Goal: Task Accomplishment & Management: Use online tool/utility

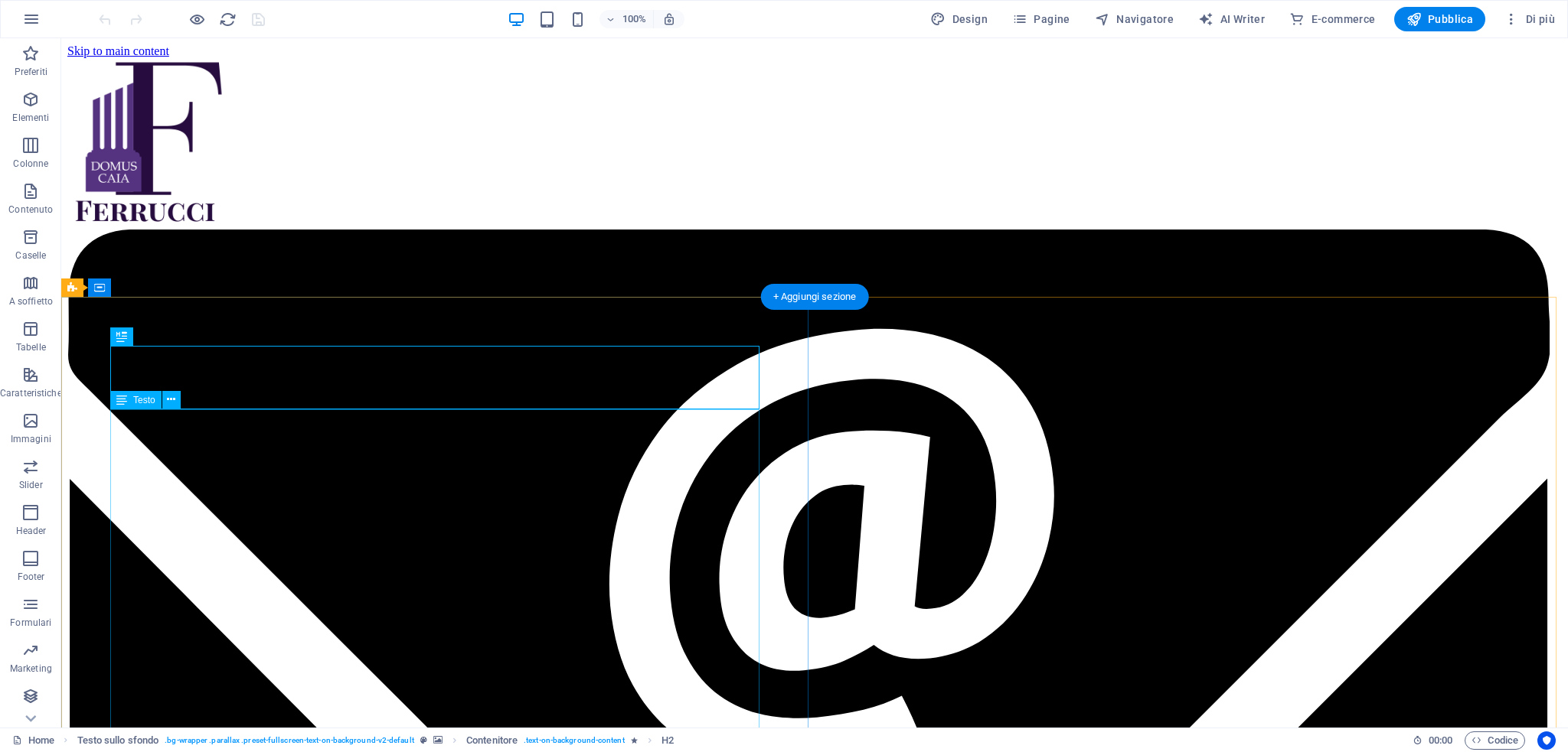
scroll to position [775, 0]
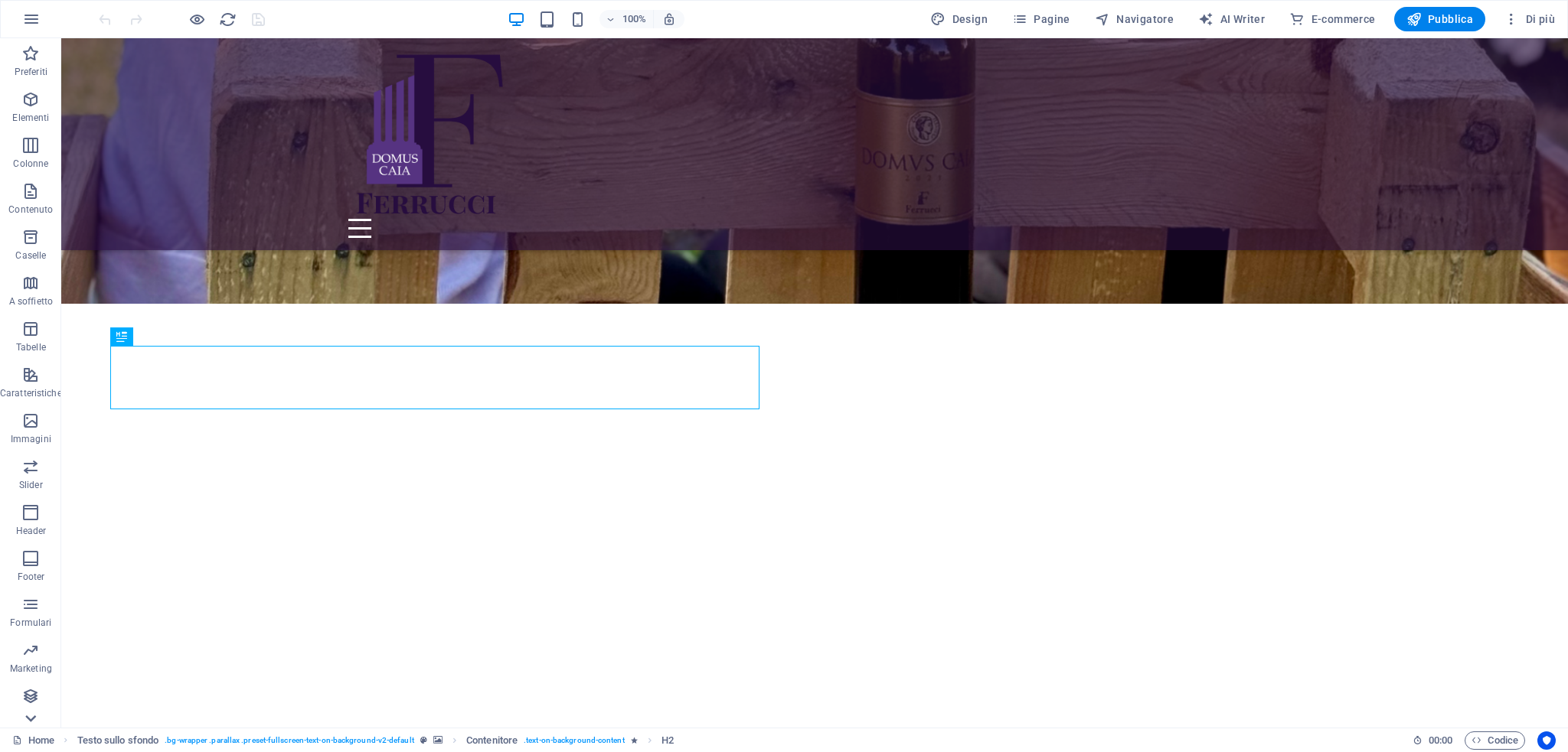
click at [34, 721] on icon at bounding box center [31, 718] width 22 height 22
click at [34, 721] on p "E-commerce" at bounding box center [31, 716] width 52 height 12
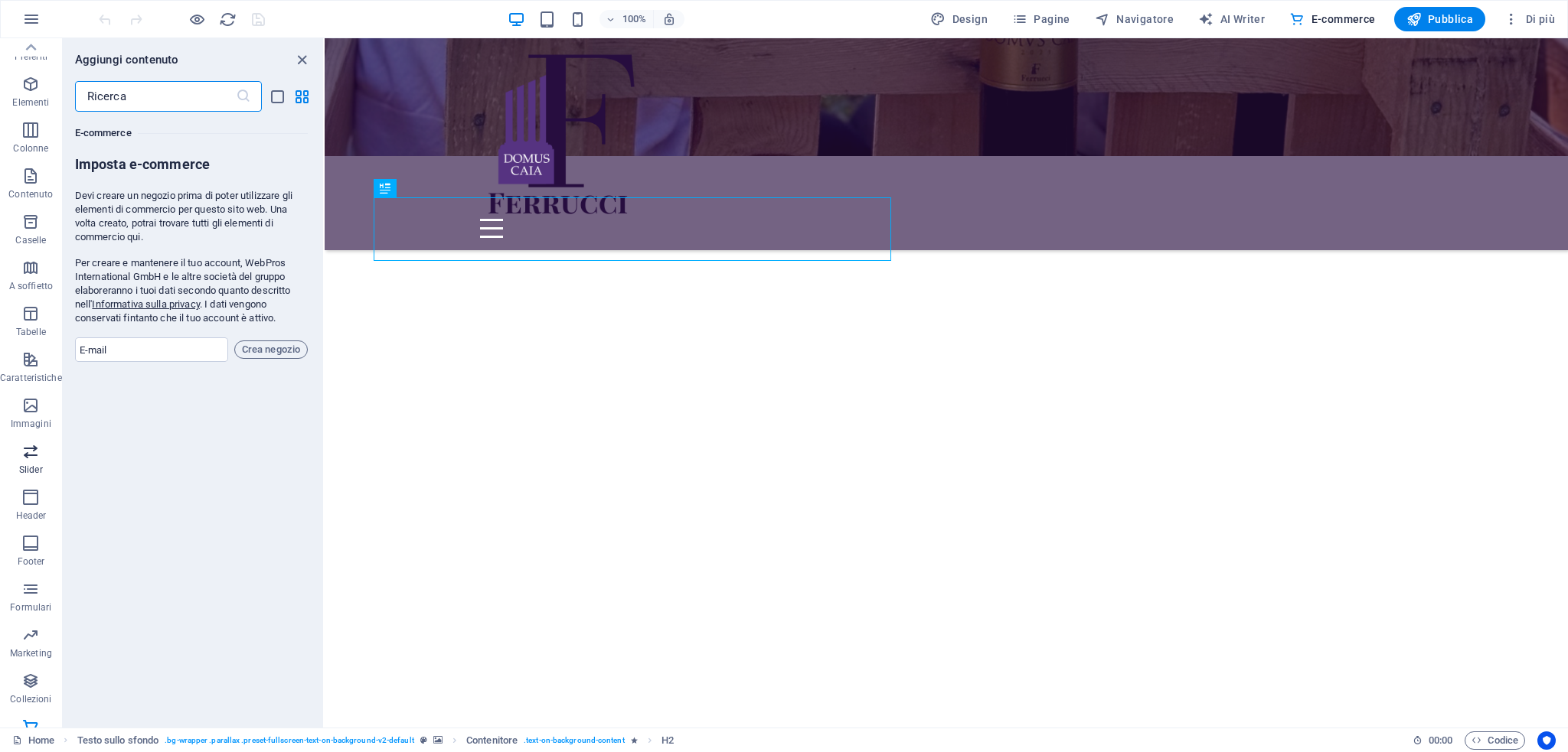
scroll to position [0, 0]
click at [34, 18] on icon "button" at bounding box center [31, 19] width 19 height 19
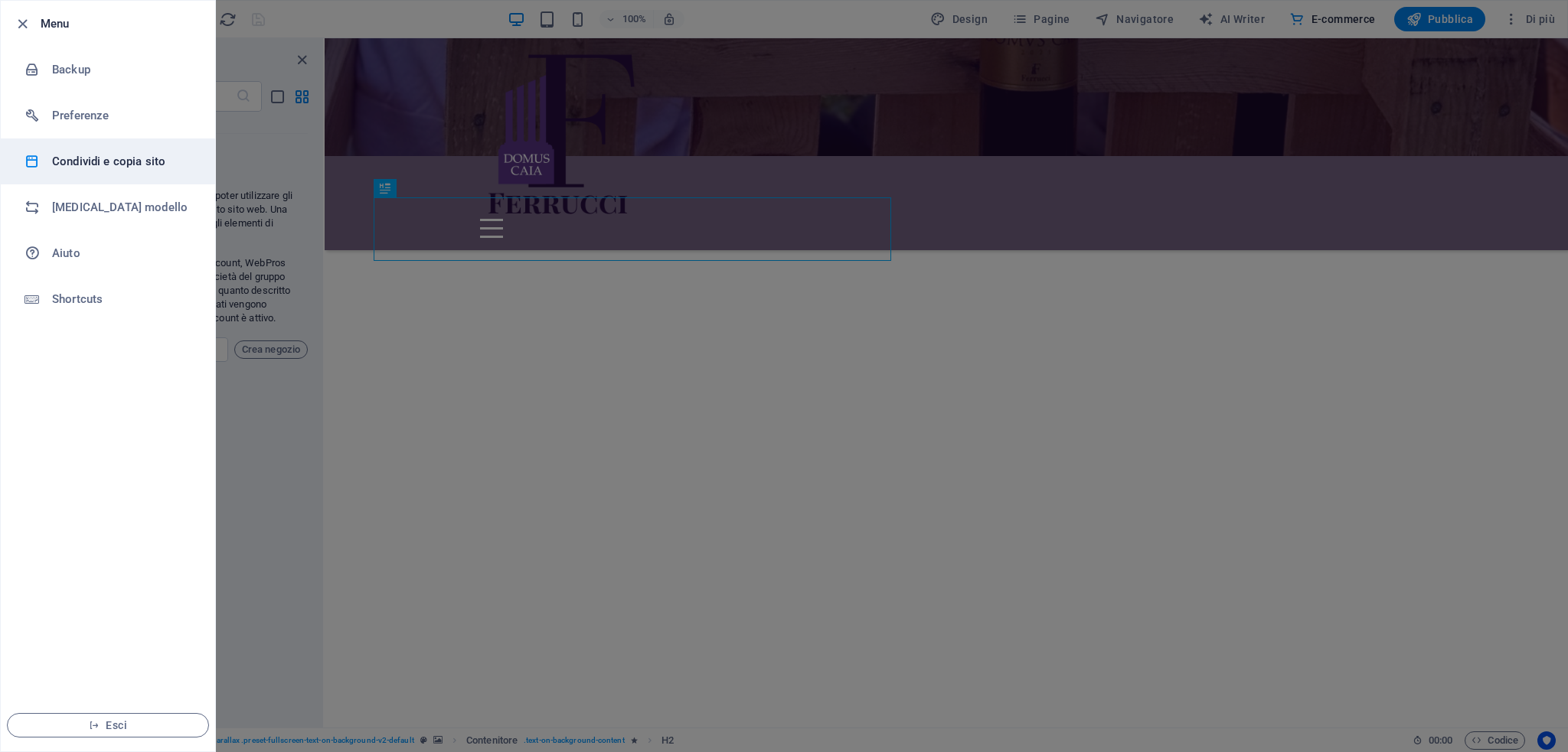
click at [65, 166] on h6 "Condividi e copia sito" at bounding box center [122, 161] width 142 height 19
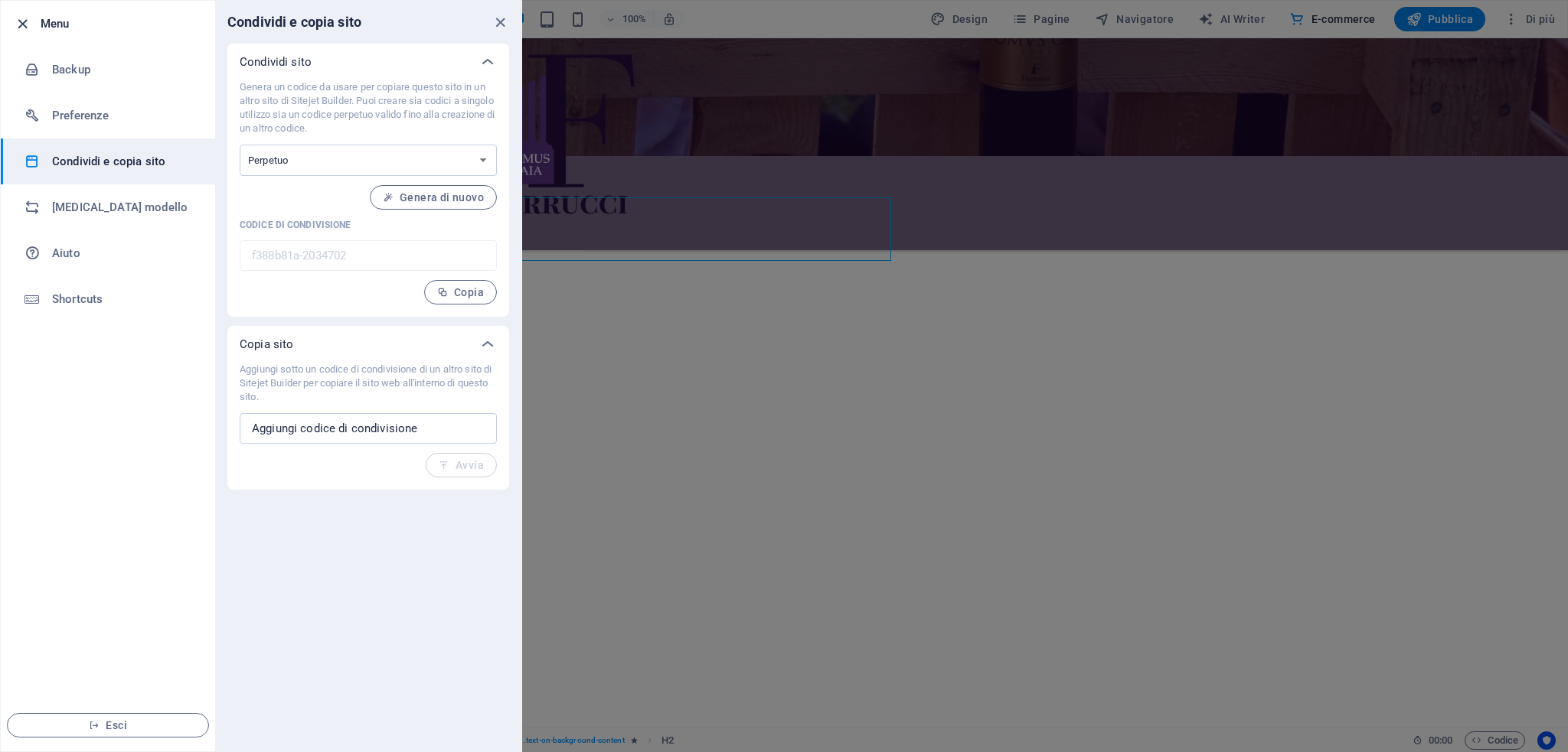
click at [28, 20] on icon "button" at bounding box center [23, 24] width 18 height 18
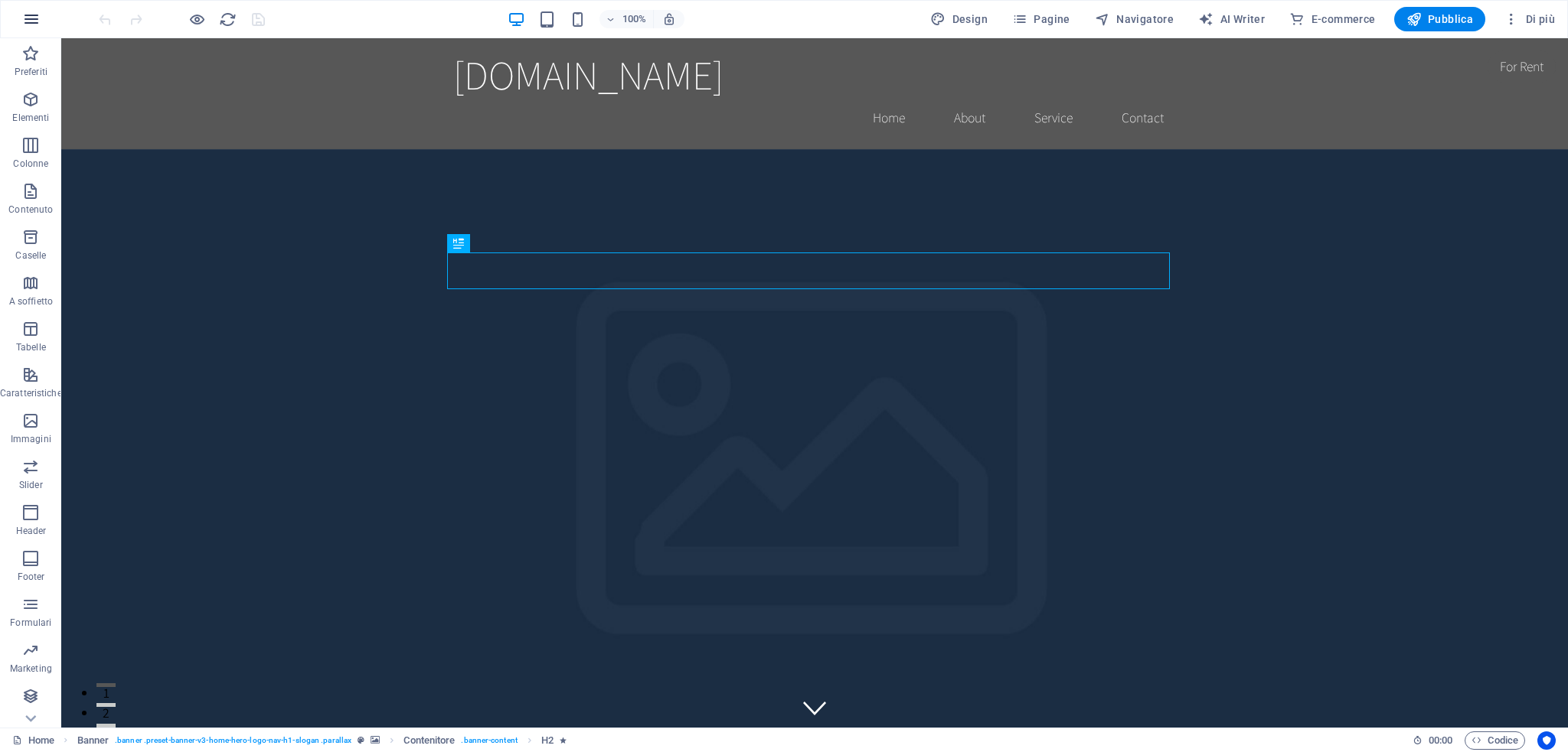
click at [29, 21] on icon "button" at bounding box center [31, 19] width 19 height 19
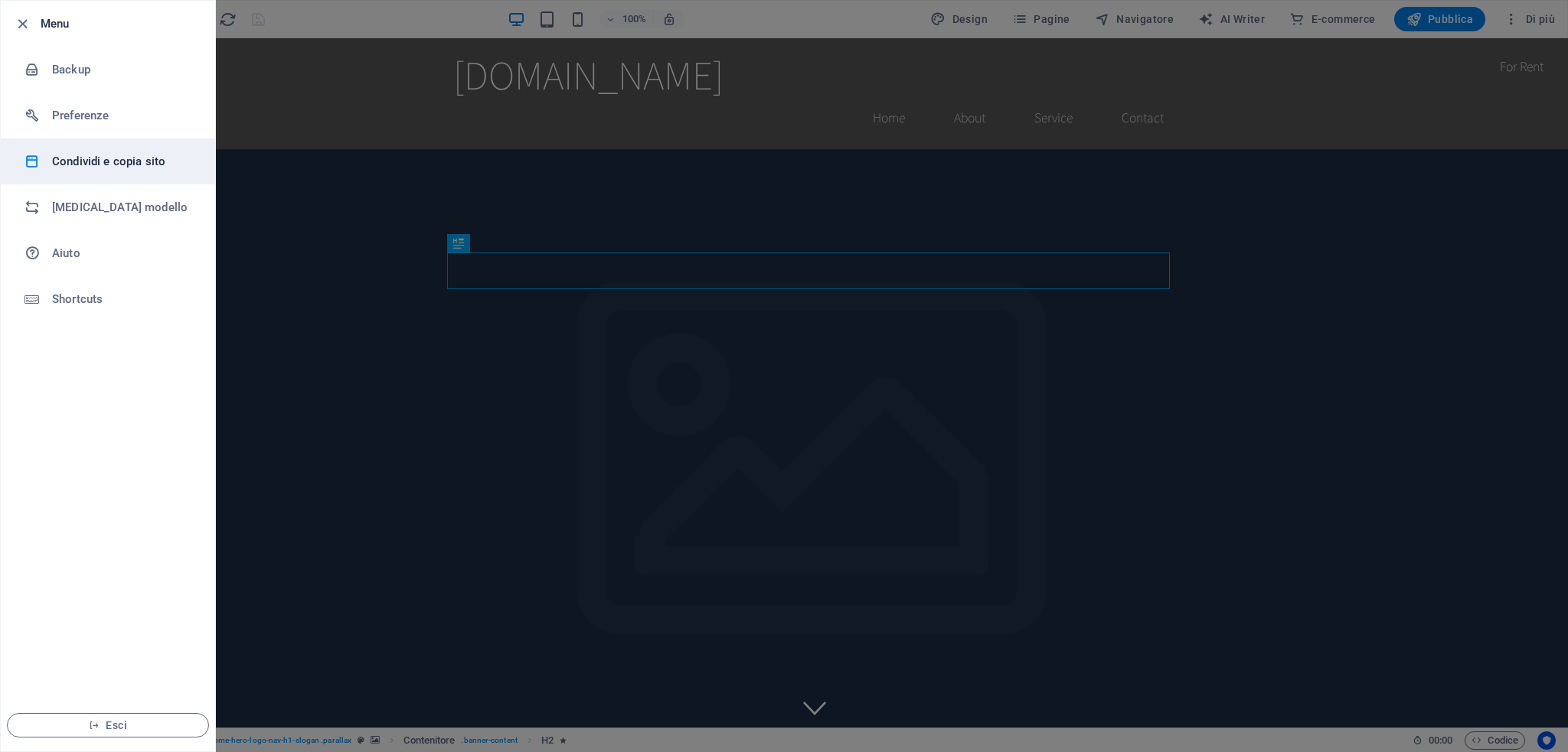
click at [65, 171] on li "Condividi e copia sito" at bounding box center [108, 161] width 214 height 46
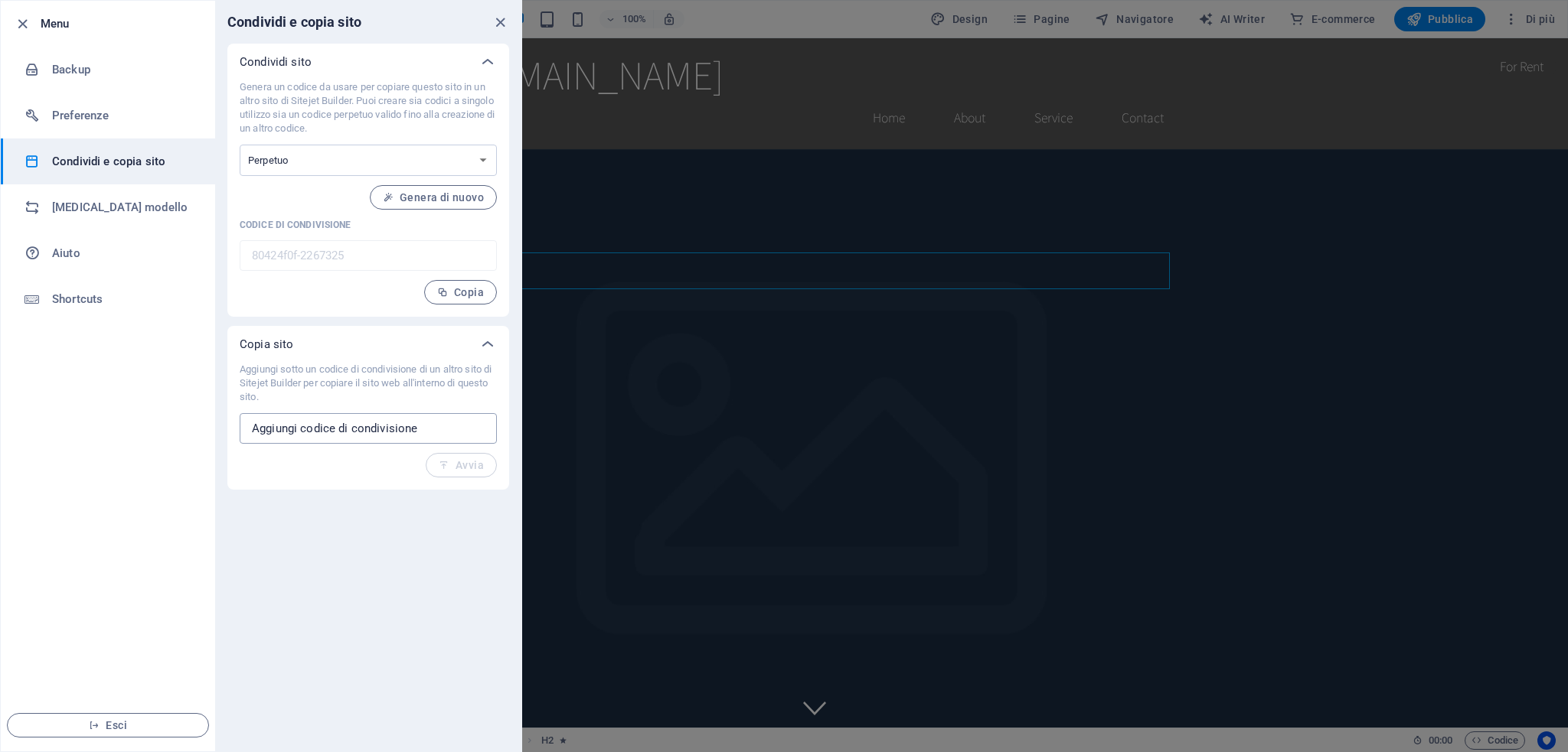
click at [294, 432] on input "text" at bounding box center [368, 429] width 257 height 31
paste input "f388b81a-2034702"
type input "f388b81a-2034702"
click at [447, 464] on icon "button" at bounding box center [443, 465] width 11 height 11
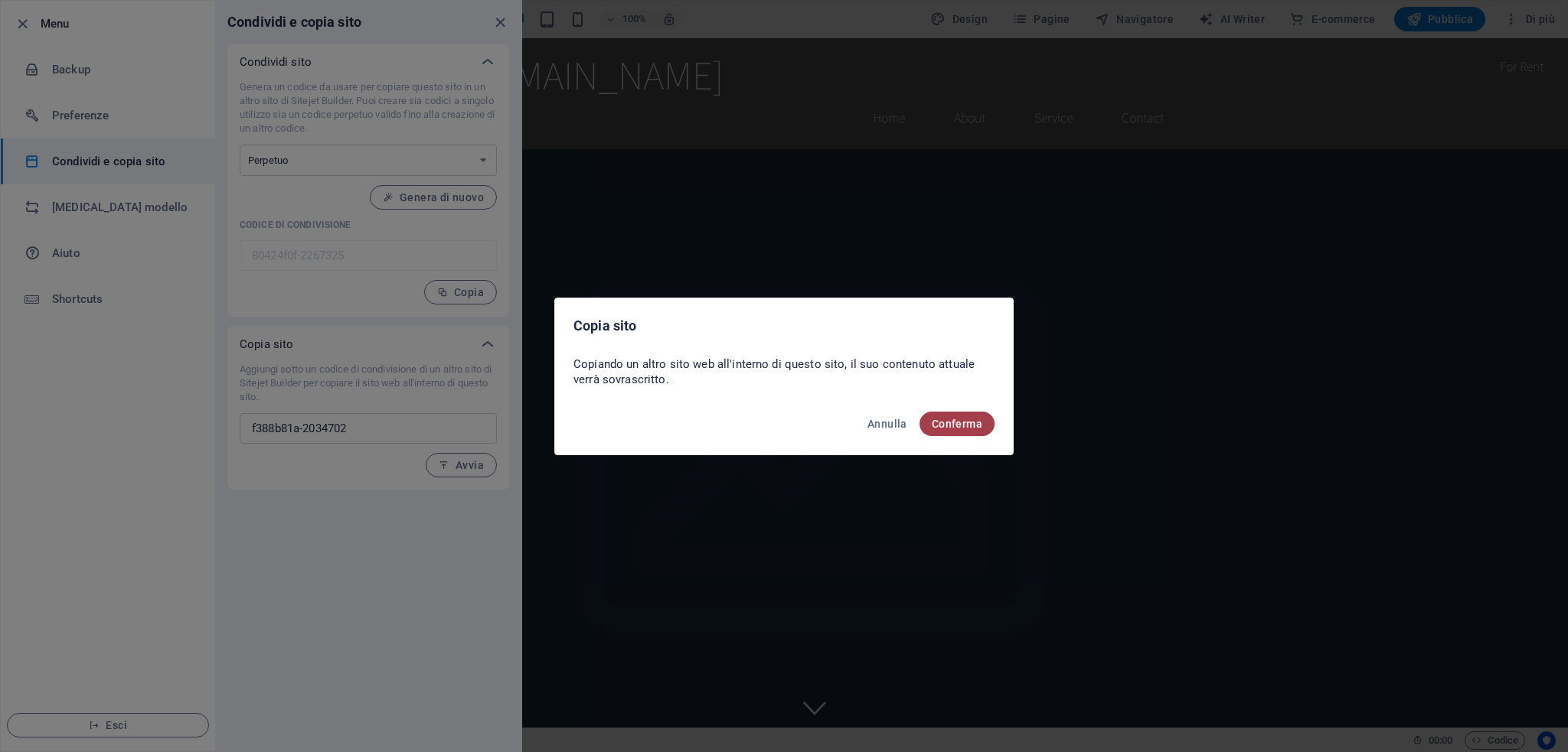
click at [940, 423] on span "Conferma" at bounding box center [957, 424] width 50 height 12
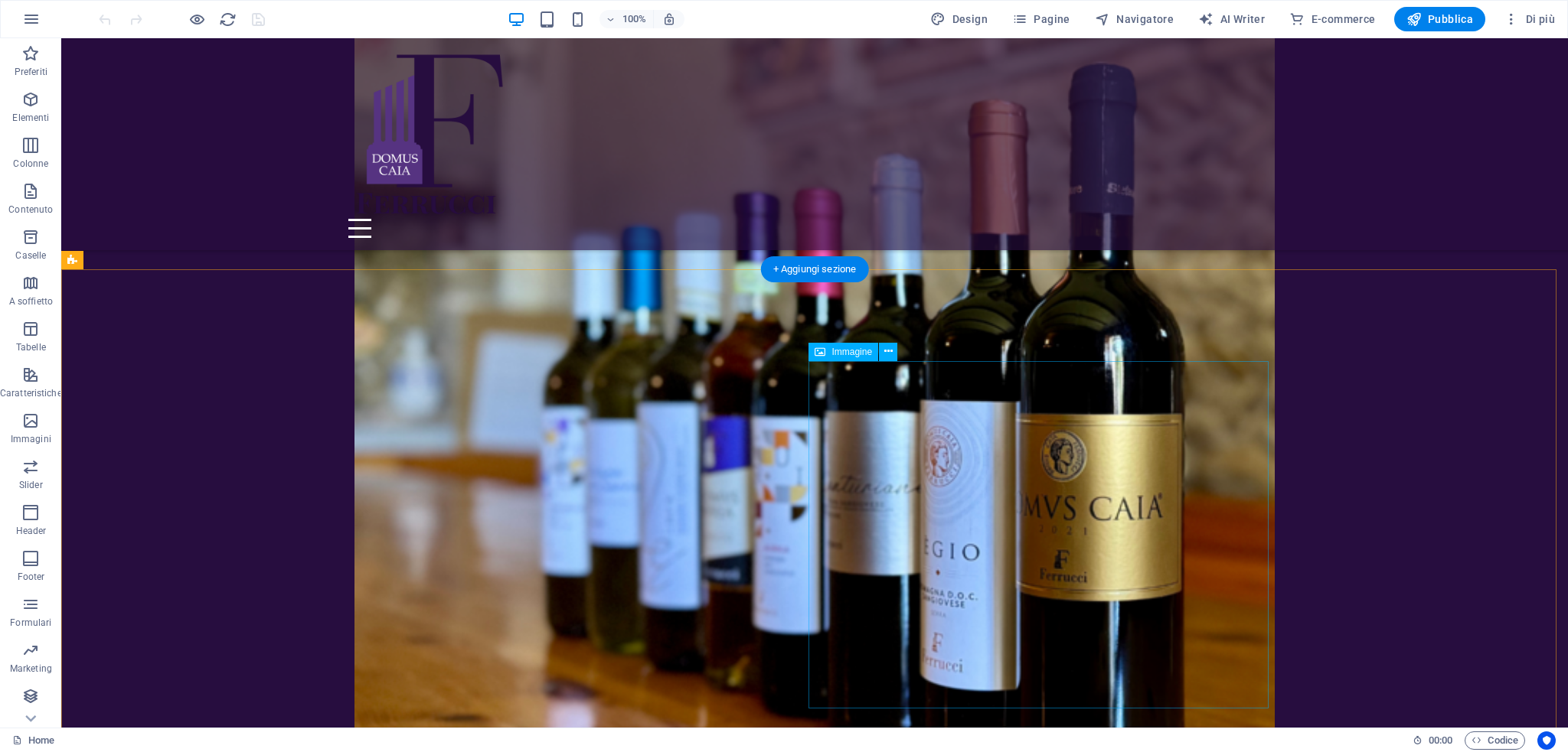
scroll to position [2638, 0]
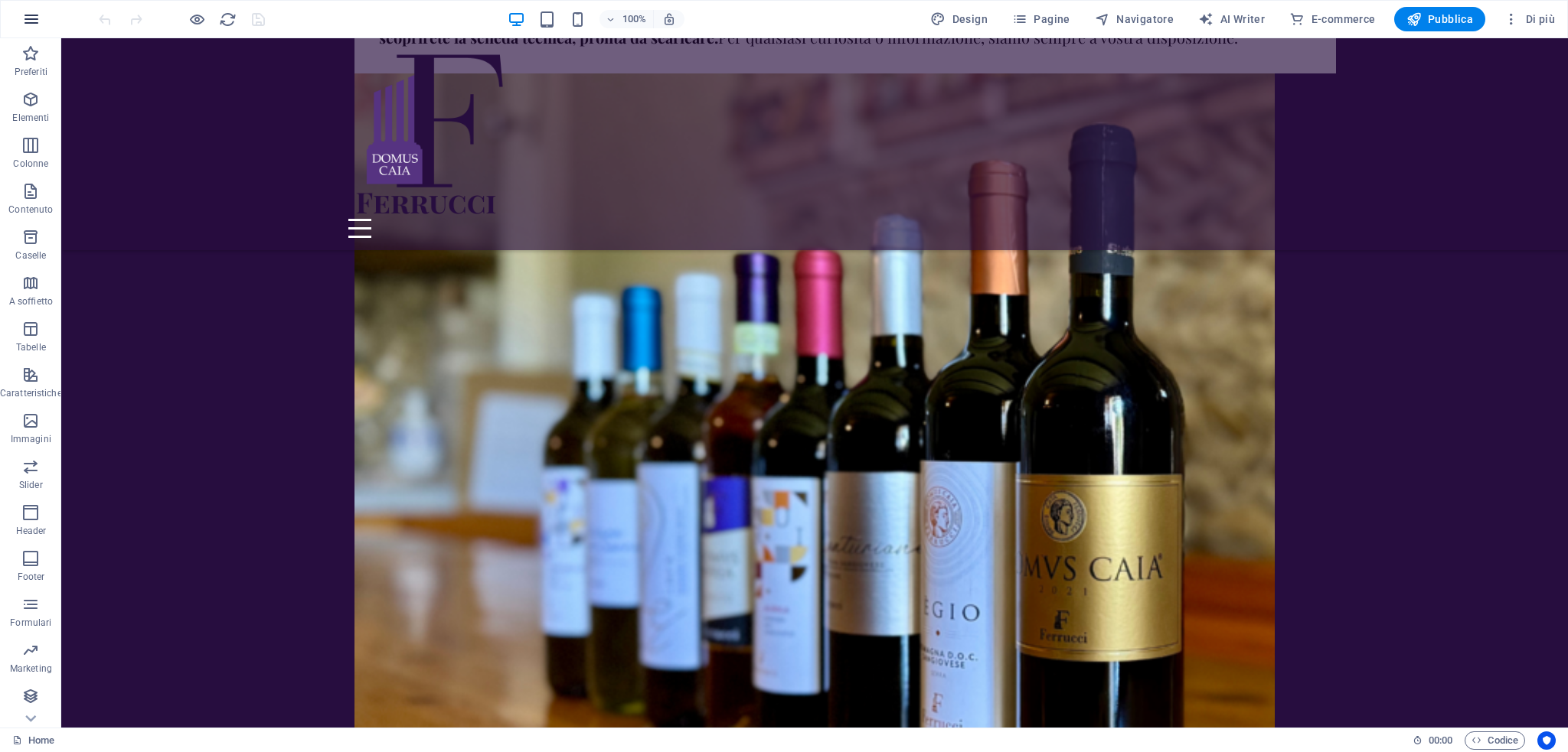
click at [36, 18] on icon "button" at bounding box center [31, 19] width 19 height 19
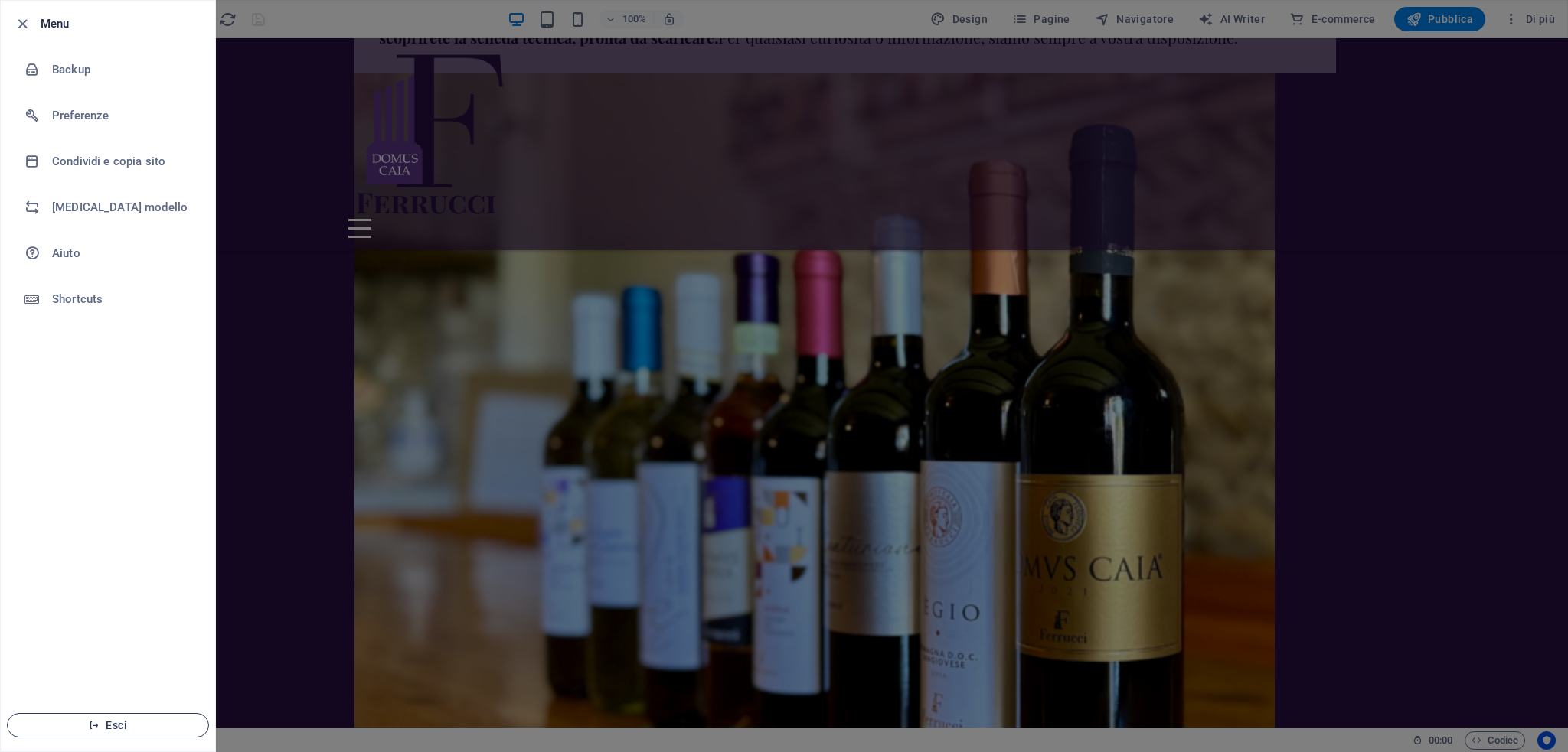
click at [101, 722] on span "Esci" at bounding box center [108, 725] width 176 height 12
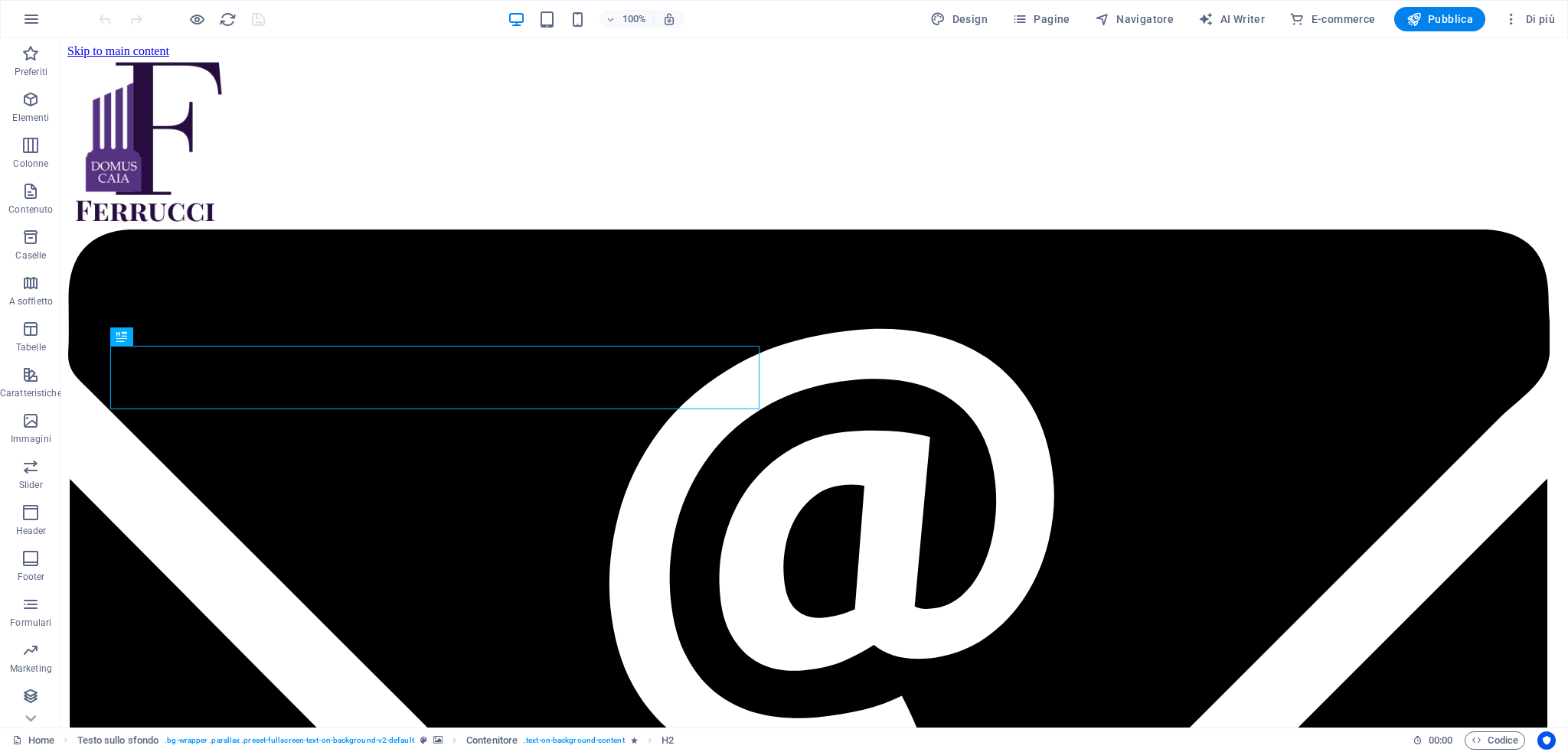
scroll to position [775, 0]
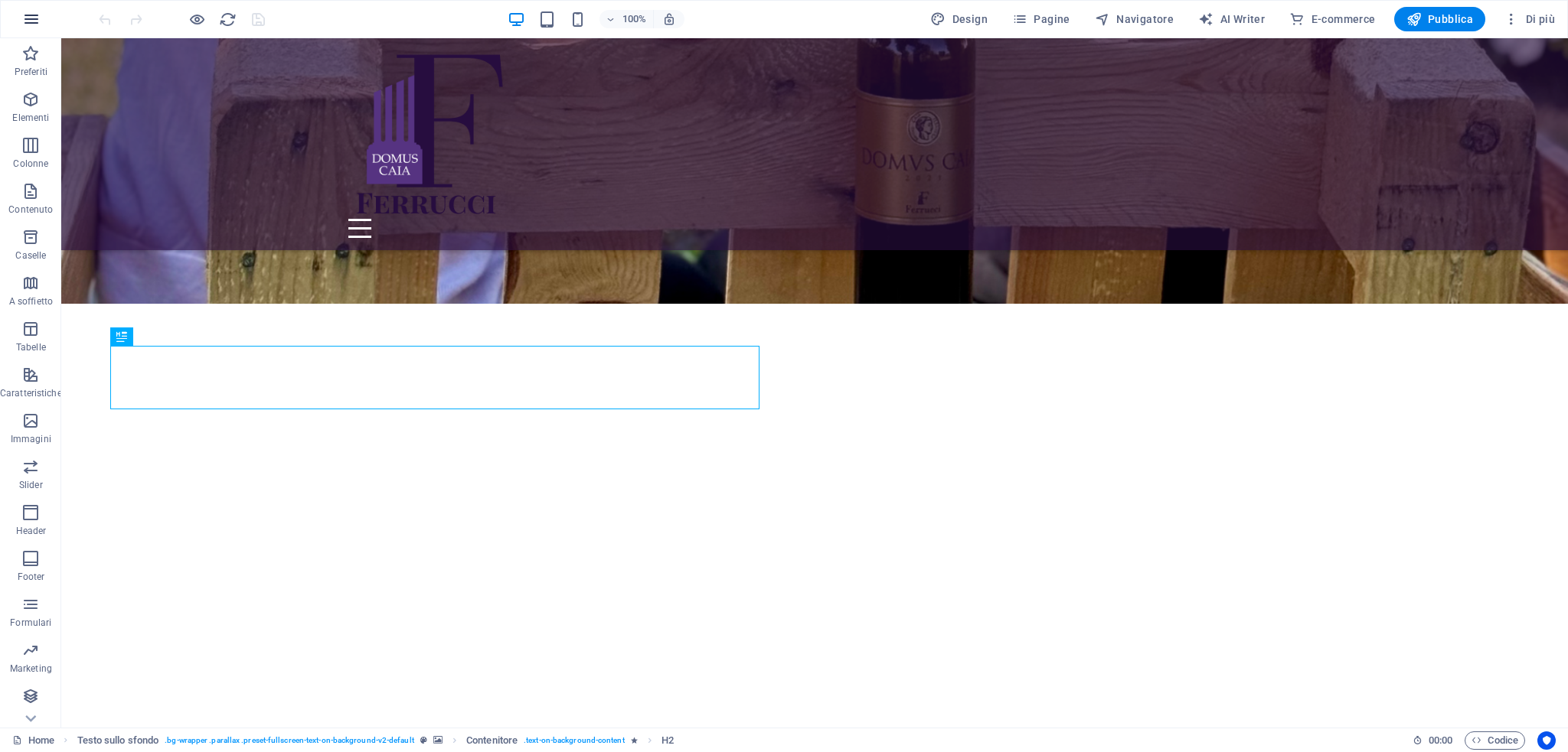
click at [40, 22] on button "button" at bounding box center [31, 19] width 36 height 36
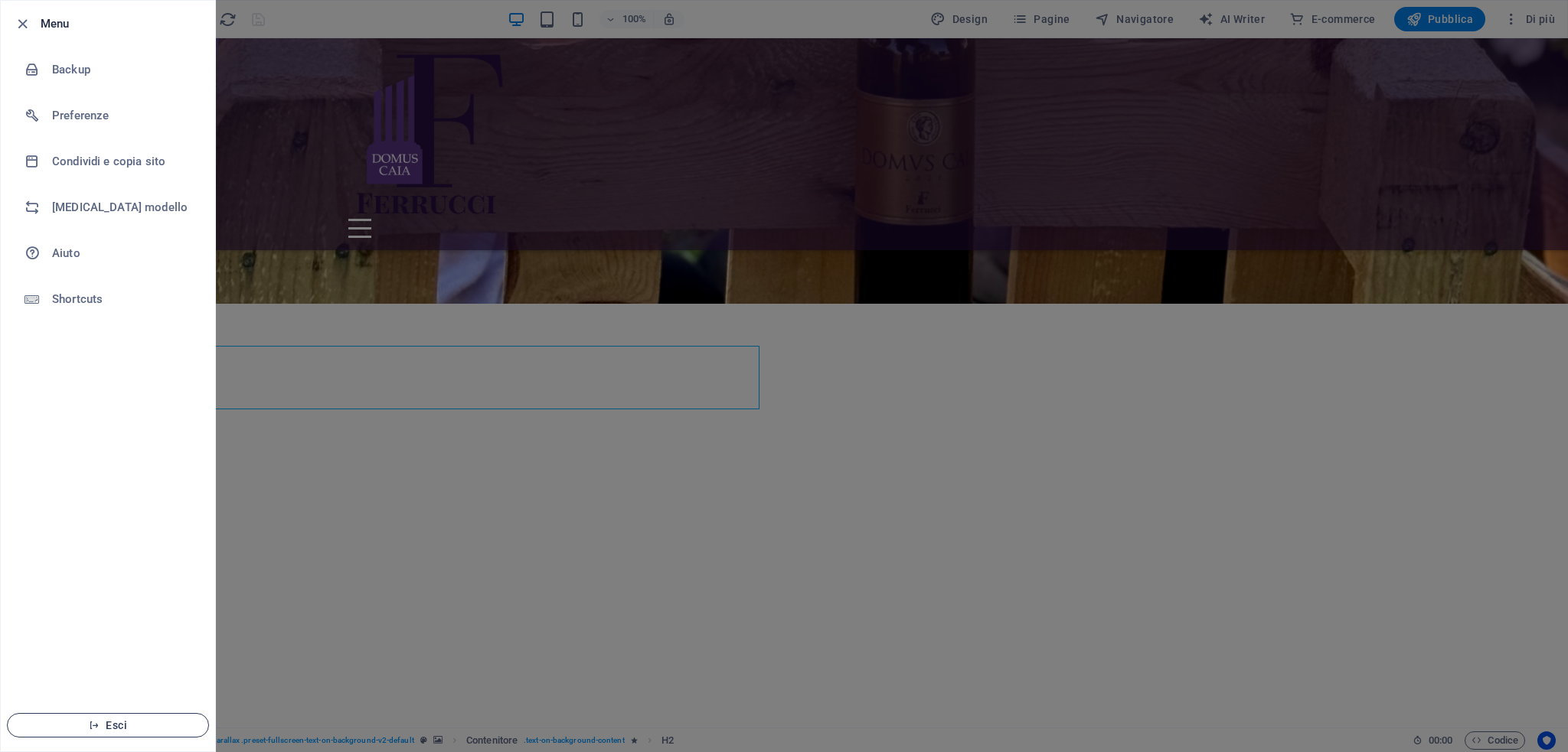
click at [101, 729] on span "Esci" at bounding box center [108, 725] width 176 height 12
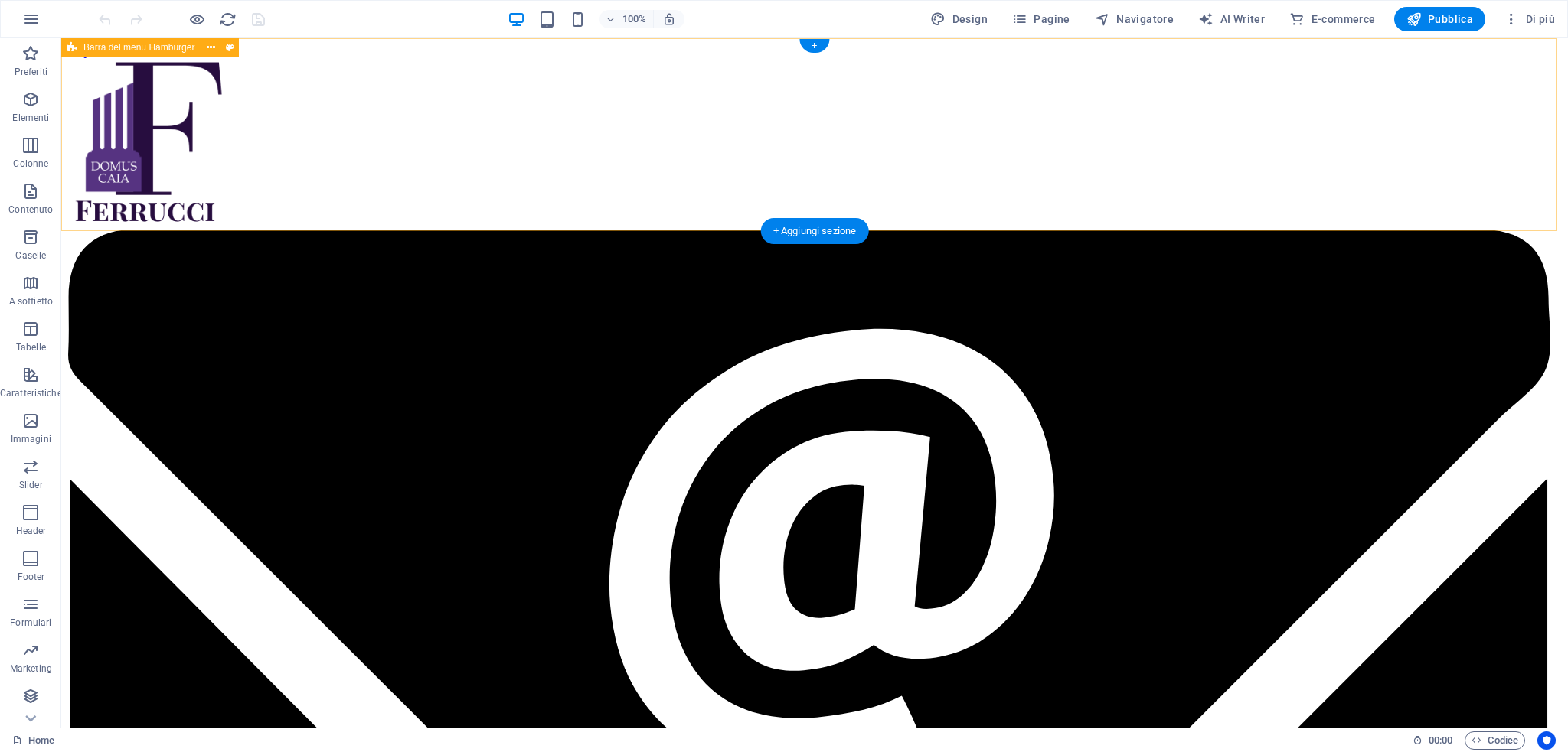
scroll to position [775, 0]
